Goal: Transaction & Acquisition: Purchase product/service

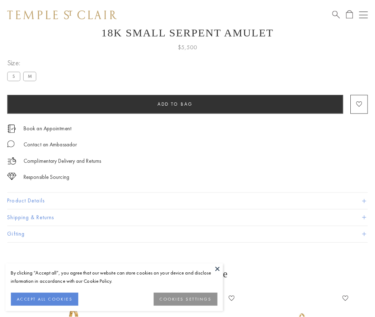
scroll to position [29, 0]
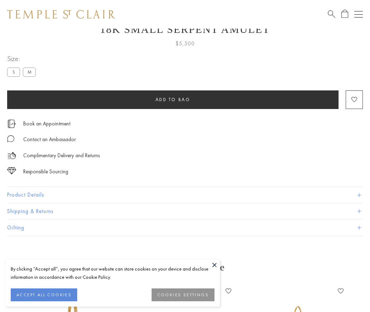
click at [173, 99] on span "Add to bag" at bounding box center [172, 99] width 35 height 6
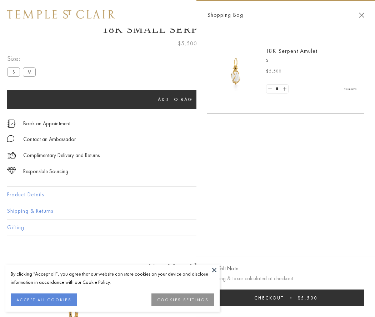
click at [286, 298] on button "Checkout $5,500" at bounding box center [285, 298] width 157 height 17
